Goal: Information Seeking & Learning: Find specific fact

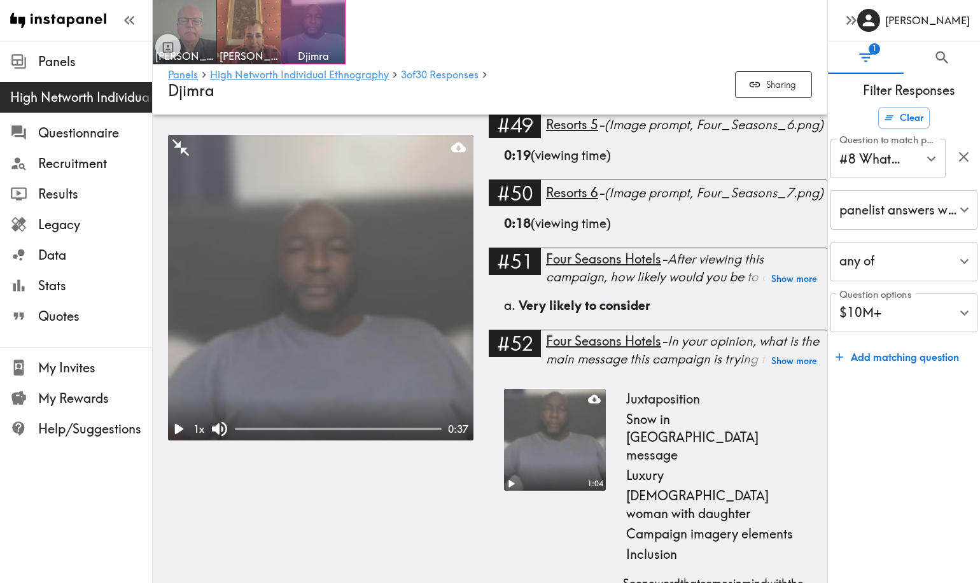
scroll to position [3509, 0]
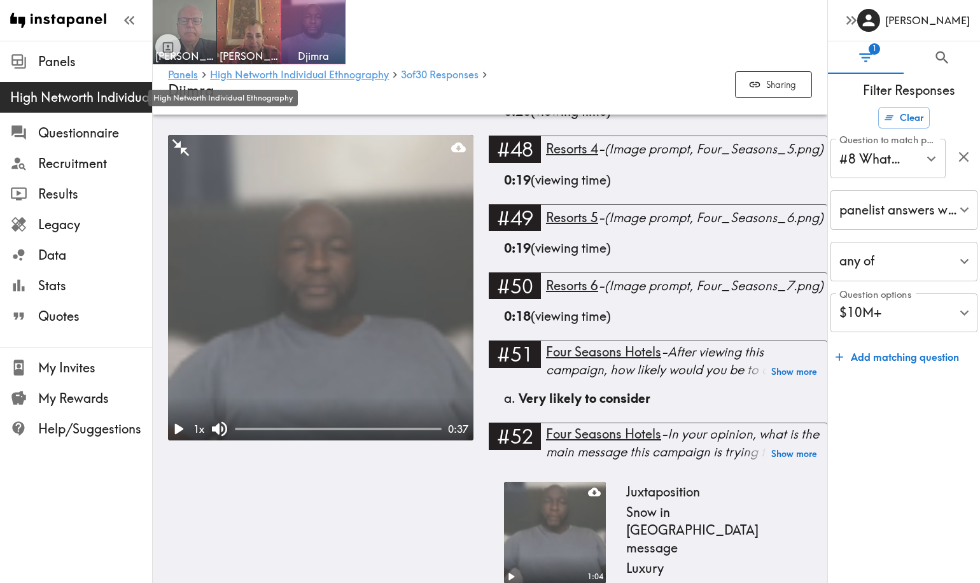
click at [62, 98] on span "High Networth Individual Ethnography" at bounding box center [81, 97] width 142 height 18
click at [47, 95] on span "High Networth Individual Ethnography" at bounding box center [81, 97] width 142 height 18
click at [188, 74] on link "Panels" at bounding box center [183, 75] width 30 height 12
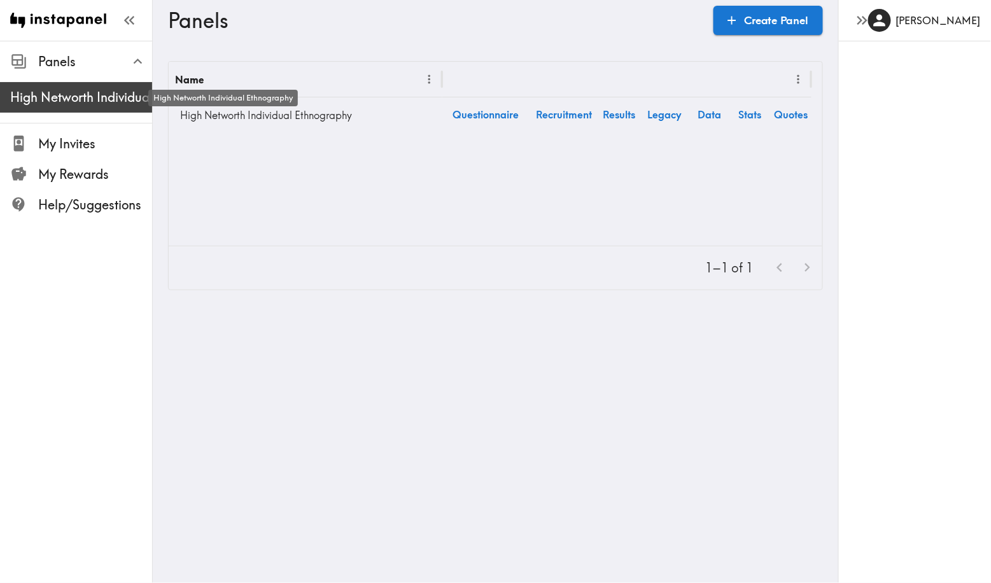
click at [63, 103] on span "High Networth Individual Ethnography" at bounding box center [81, 97] width 142 height 18
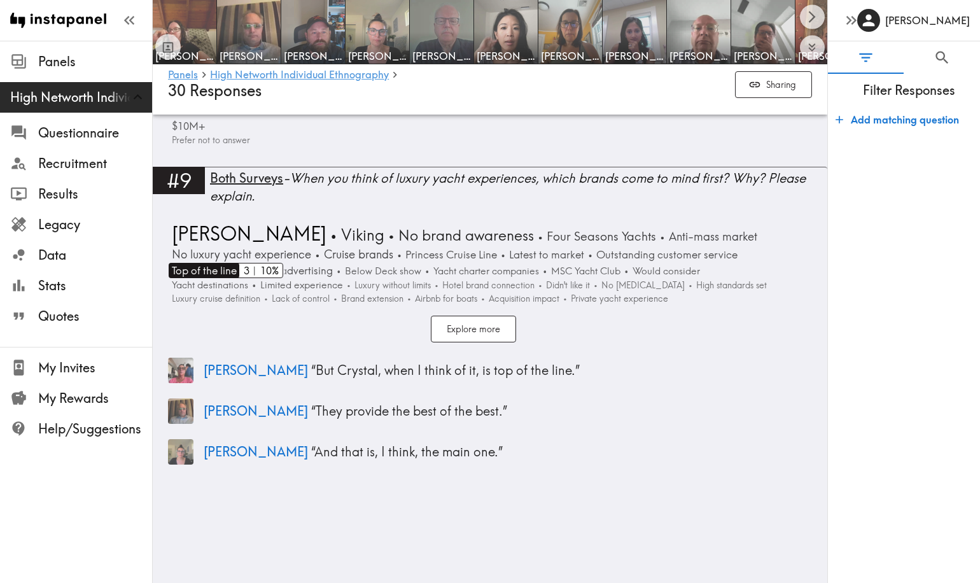
scroll to position [2433, 0]
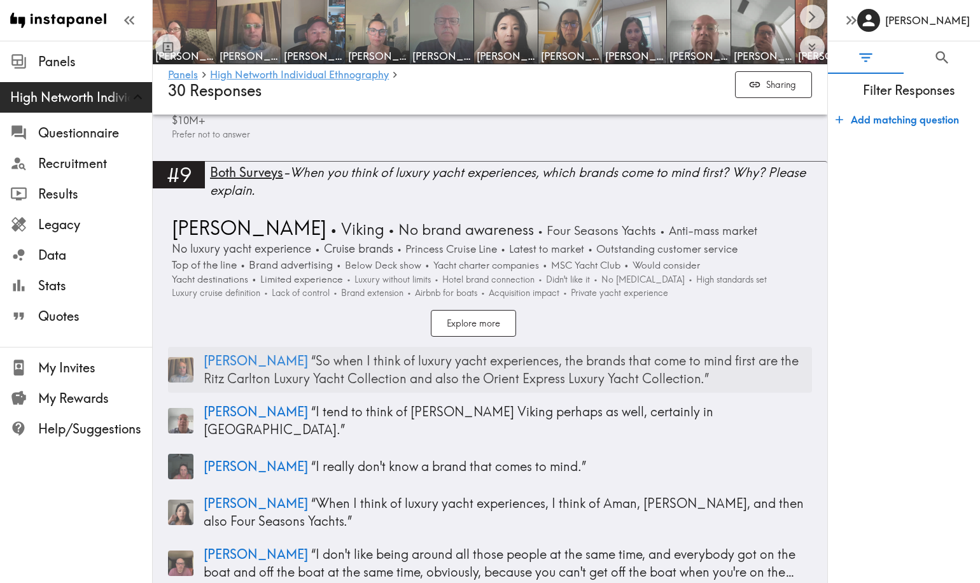
click at [256, 352] on p "[PERSON_NAME] “ So when I think of luxury yacht experiences, the brands that co…" at bounding box center [508, 370] width 608 height 36
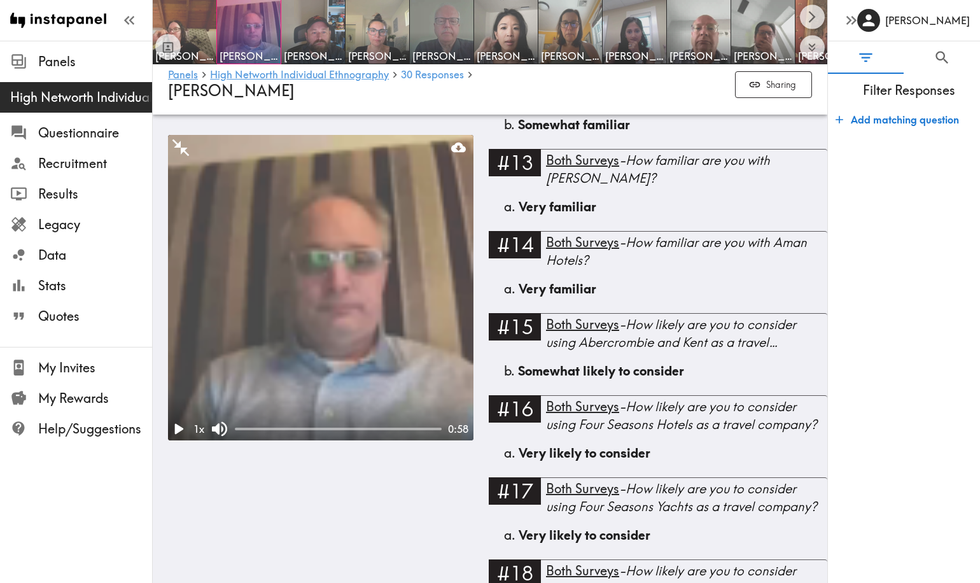
scroll to position [2319, 0]
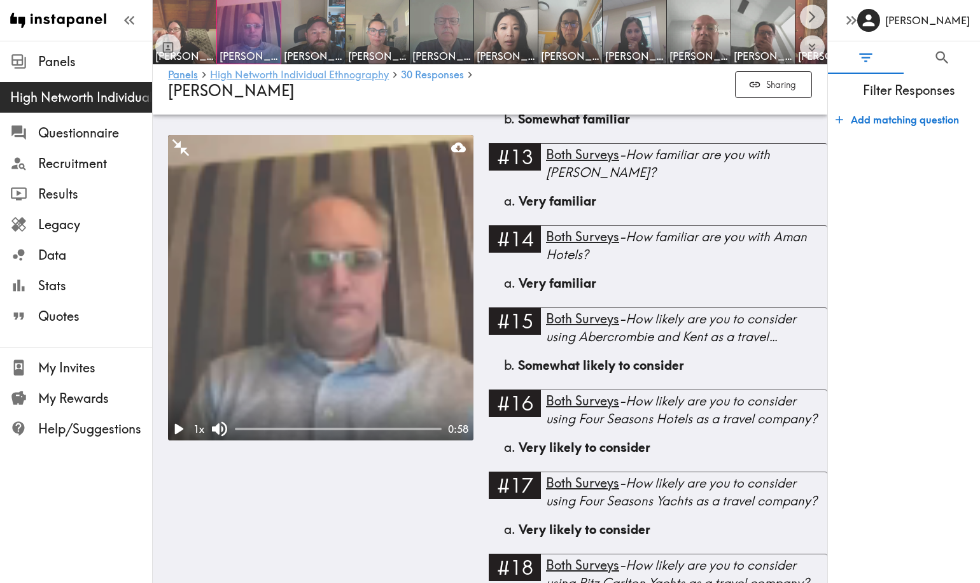
click at [261, 74] on link "High Networth Individual Ethnography" at bounding box center [299, 75] width 179 height 12
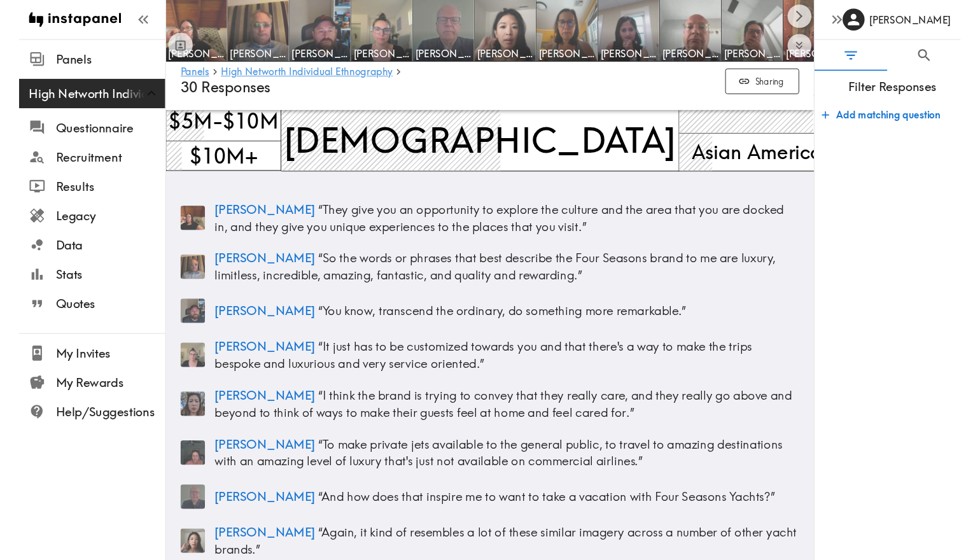
scroll to position [143, 0]
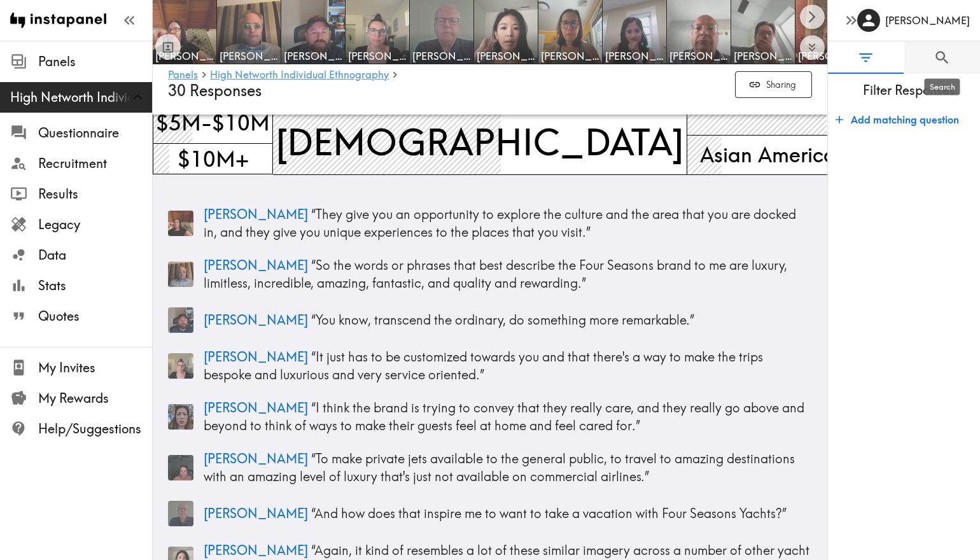
click at [938, 64] on icon "Search" at bounding box center [941, 57] width 17 height 17
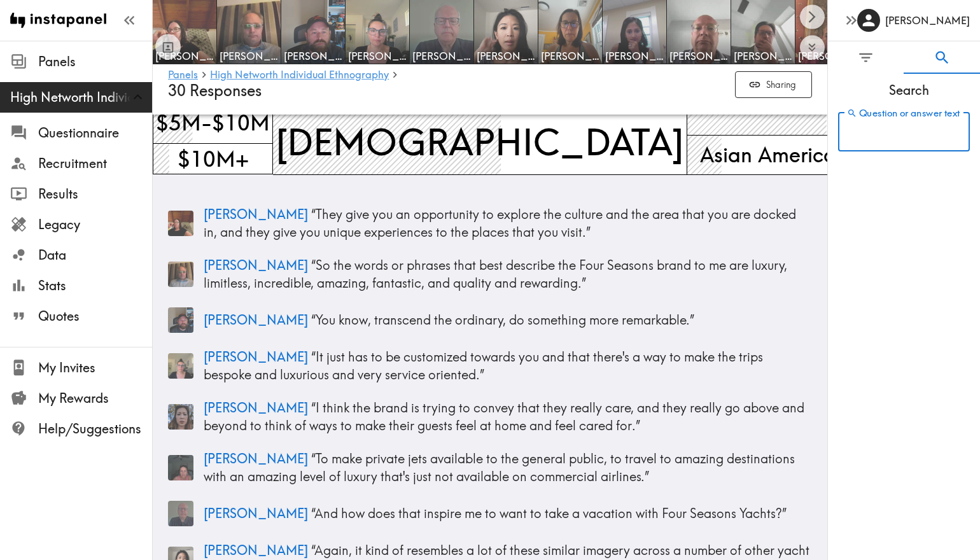
click at [893, 135] on input "Question or answer text" at bounding box center [904, 131] width 132 height 39
paste input "“The size of the yacht shown was, frankly, absolutely enormous, which immediate…"
drag, startPoint x: 903, startPoint y: 134, endPoint x: 762, endPoint y: 134, distance: 141.2
click at [926, 139] on input "“The size of the yacht shown was, frankly, absolutely enormous, which immediate…" at bounding box center [885, 131] width 94 height 39
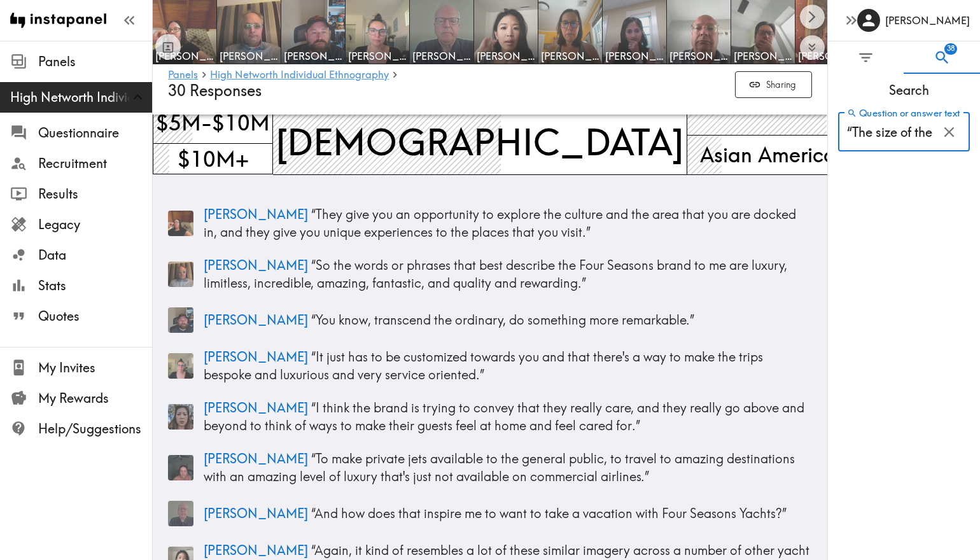
type input "“The size of the yacht shown was, frankly, absolutely enormous, which immediate…"
click at [910, 133] on input "“The size of the yacht shown was, frankly, absolutely enormous, which immediate…" at bounding box center [885, 131] width 94 height 39
click at [859, 138] on input "Question or answer text" at bounding box center [904, 131] width 132 height 39
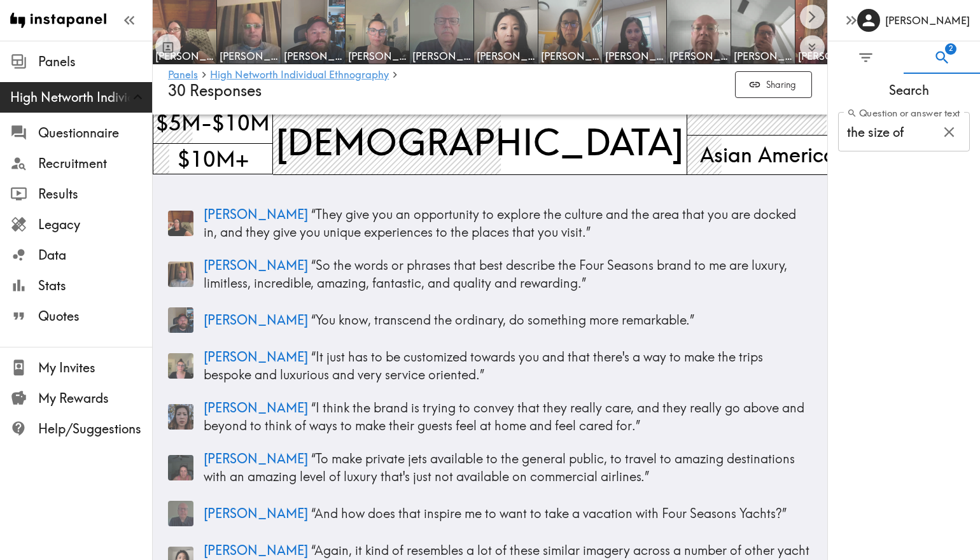
type input "the size of"
click at [908, 137] on input "the size of" at bounding box center [885, 131] width 94 height 39
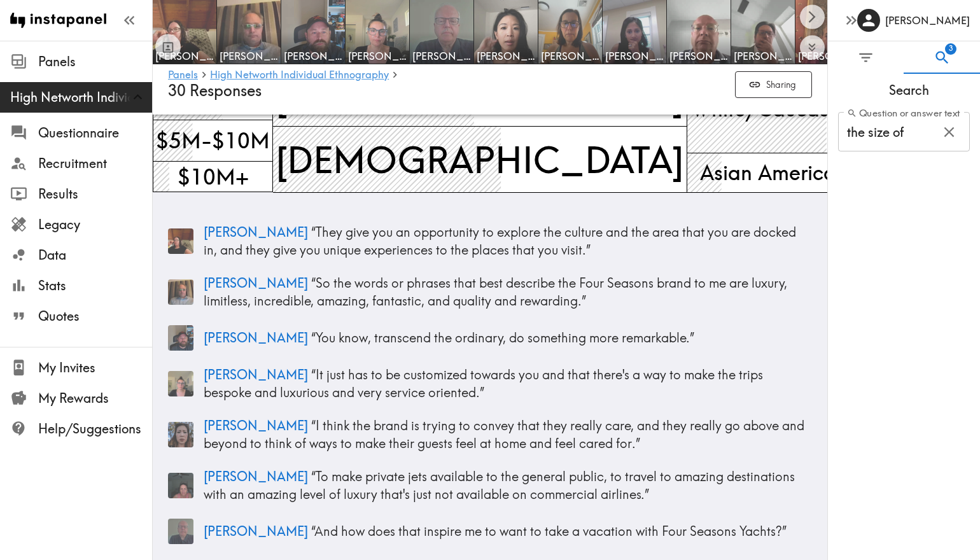
scroll to position [128, 0]
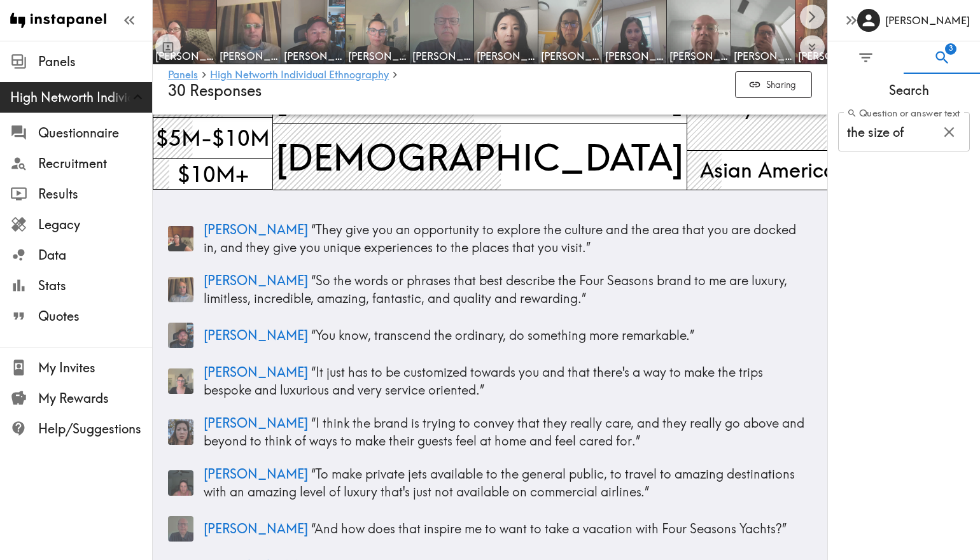
click at [941, 57] on icon "Search" at bounding box center [941, 57] width 17 height 17
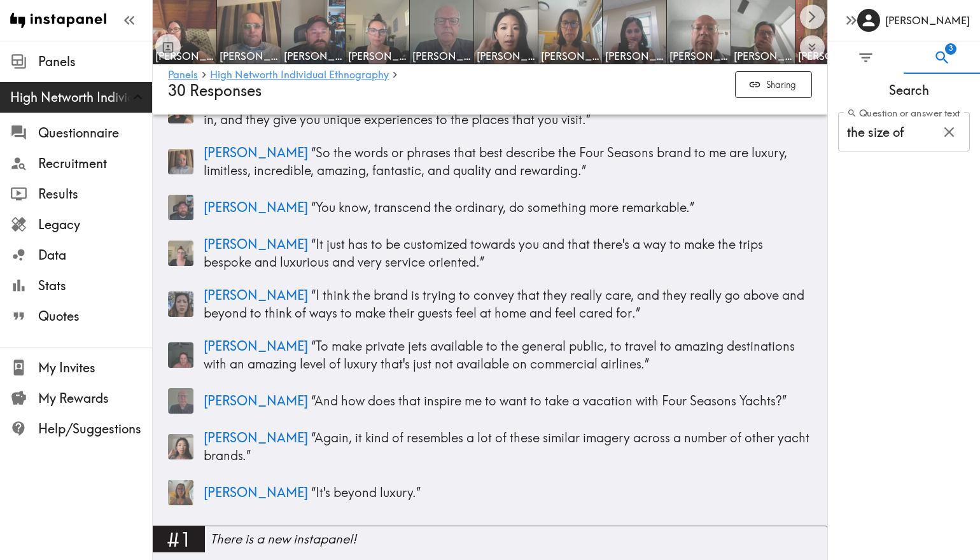
scroll to position [265, 0]
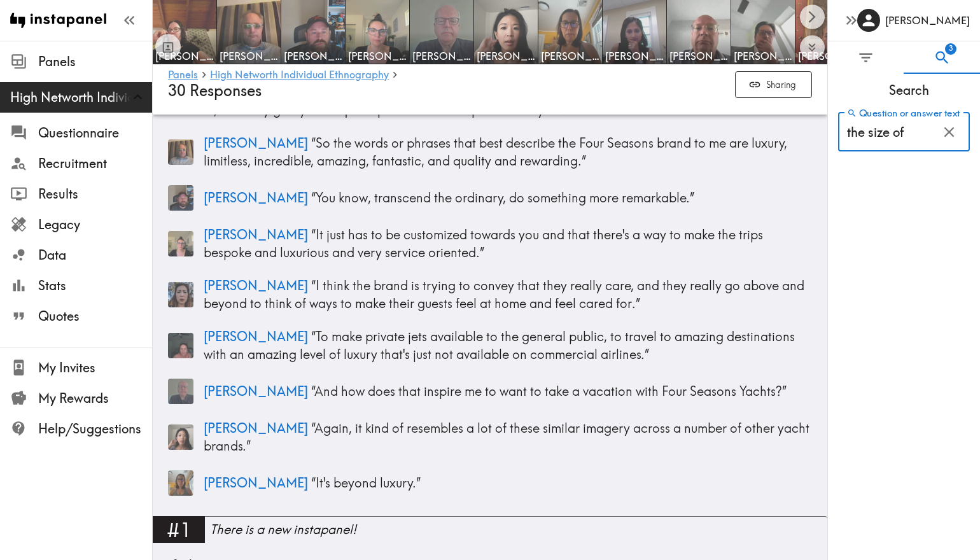
click at [913, 134] on input "the size of" at bounding box center [885, 131] width 94 height 39
click at [868, 53] on icon "Filter Responses" at bounding box center [865, 57] width 17 height 17
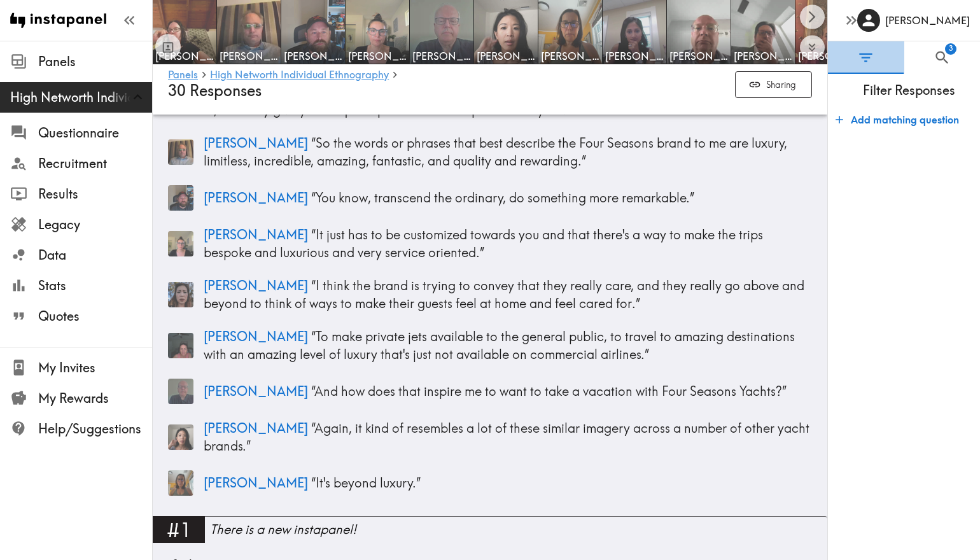
click at [868, 53] on icon "Filter Responses" at bounding box center [865, 57] width 17 height 17
click at [872, 55] on icon "Filter Responses" at bounding box center [865, 57] width 13 height 9
click at [919, 55] on button "3" at bounding box center [942, 57] width 76 height 32
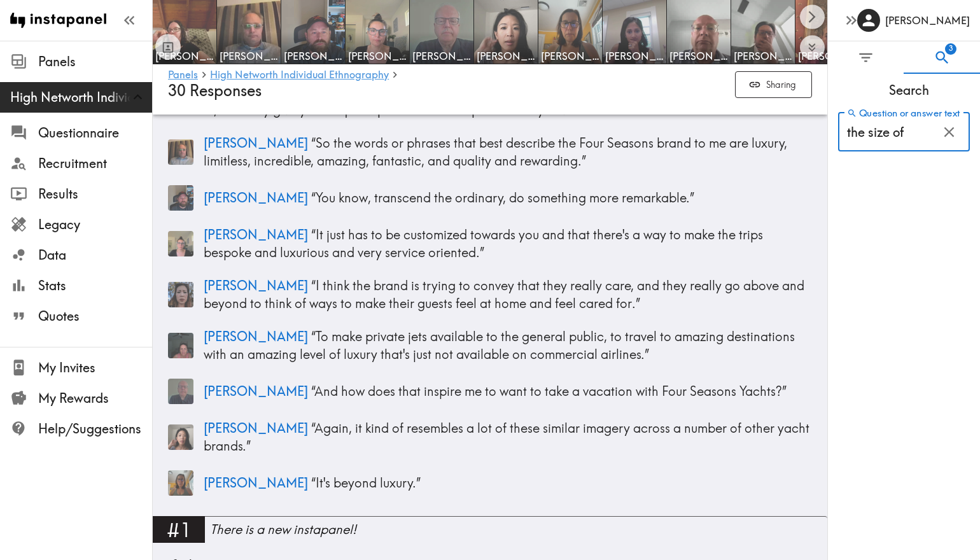
click at [906, 138] on input "the size of" at bounding box center [885, 131] width 94 height 39
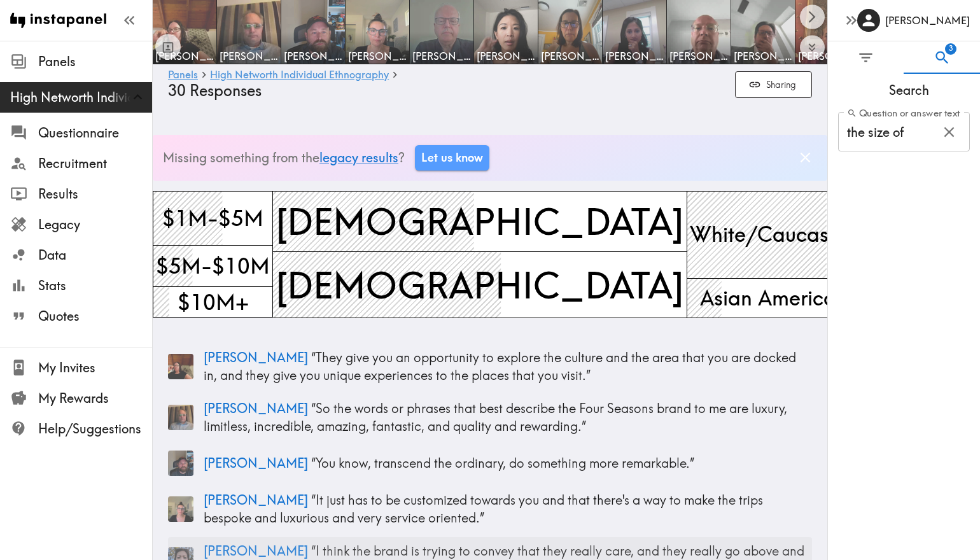
scroll to position [0, 0]
click at [930, 133] on div "the size of Question or answer text" at bounding box center [904, 131] width 132 height 39
click at [946, 133] on icon "button" at bounding box center [948, 132] width 10 height 10
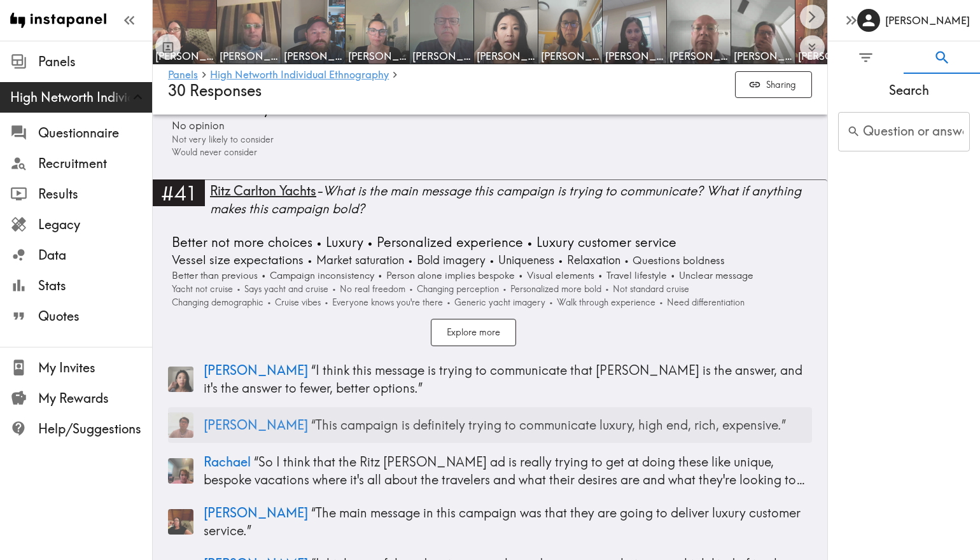
scroll to position [7805, 0]
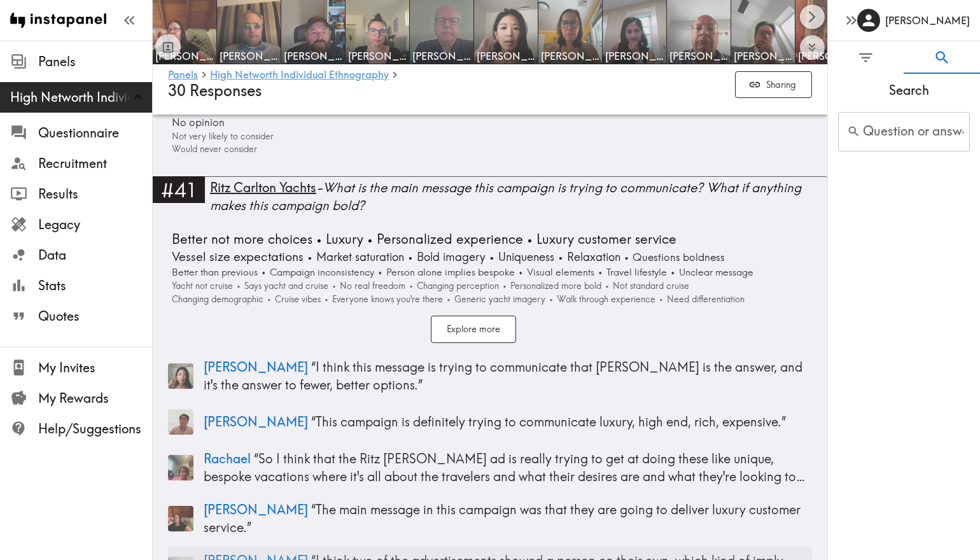
click at [295, 552] on p "[PERSON_NAME] “ I think two of the advertisements showed a person on their own,…" at bounding box center [508, 570] width 608 height 36
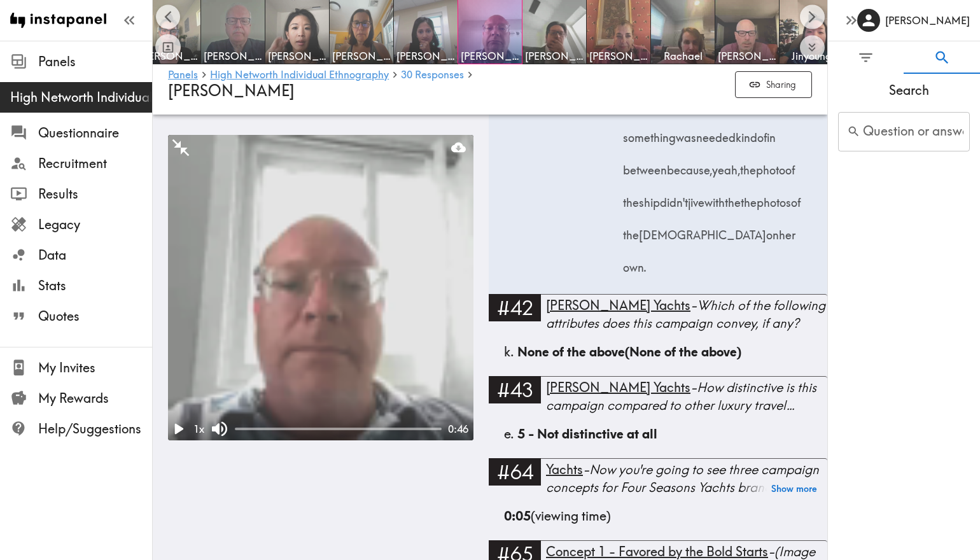
scroll to position [5637, 0]
